Goal: Check status: Check status

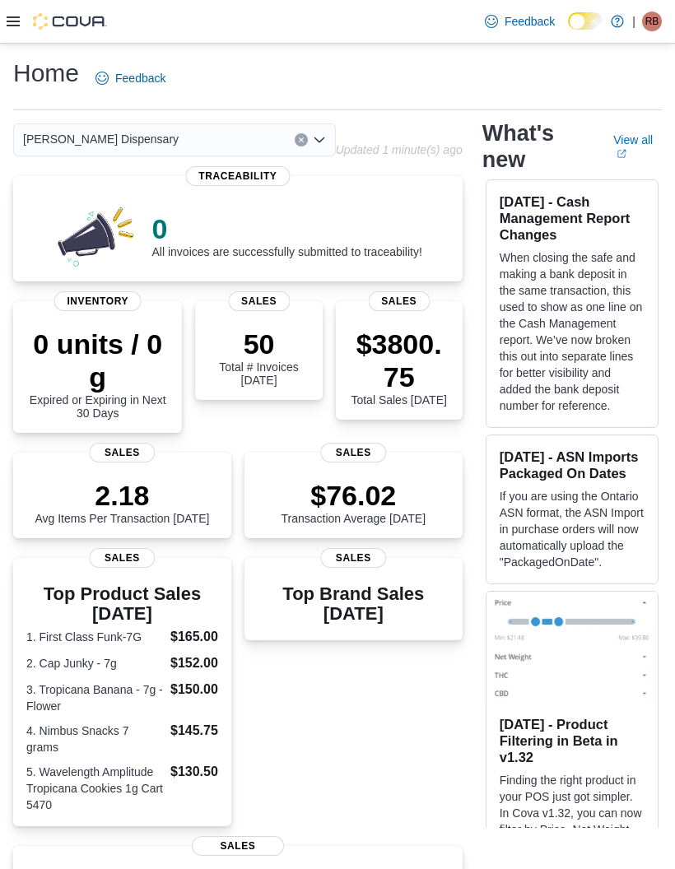
click at [8, 24] on icon at bounding box center [13, 21] width 13 height 13
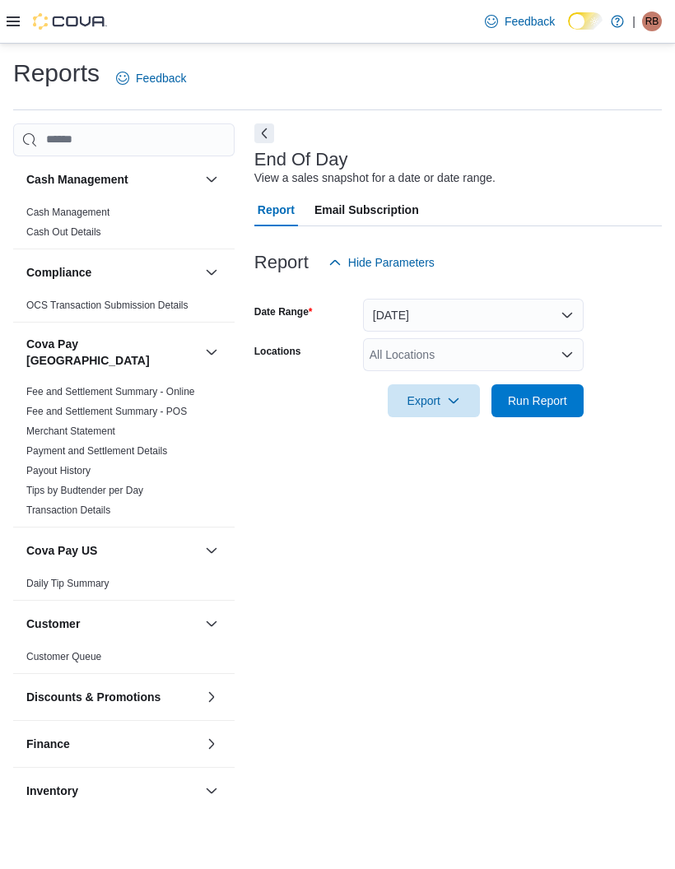
scroll to position [37, 0]
click at [547, 392] on span "Run Report" at bounding box center [537, 400] width 59 height 16
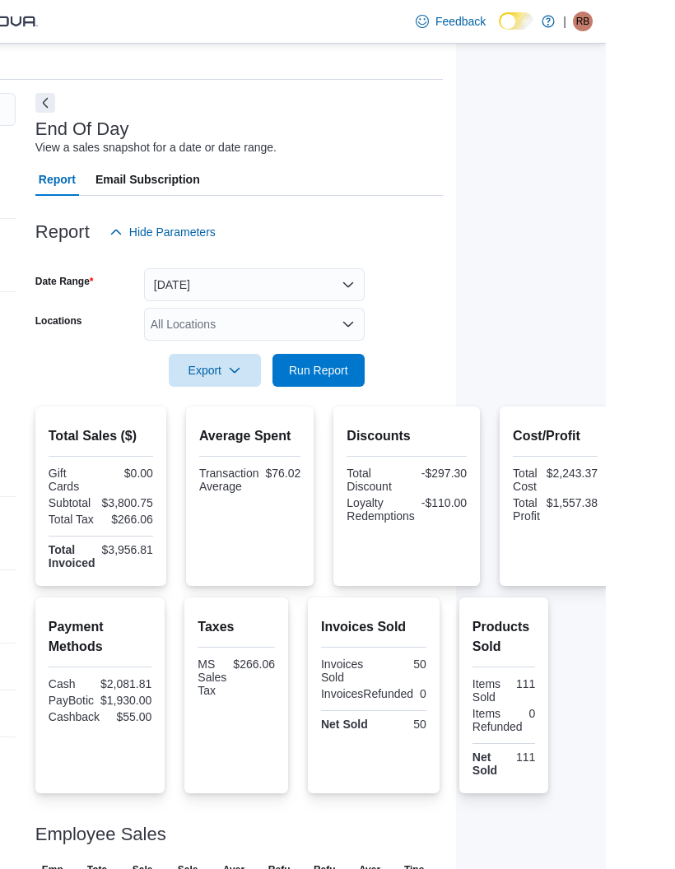
scroll to position [35, 150]
